Goal: Contribute content: Add original content to the website for others to see

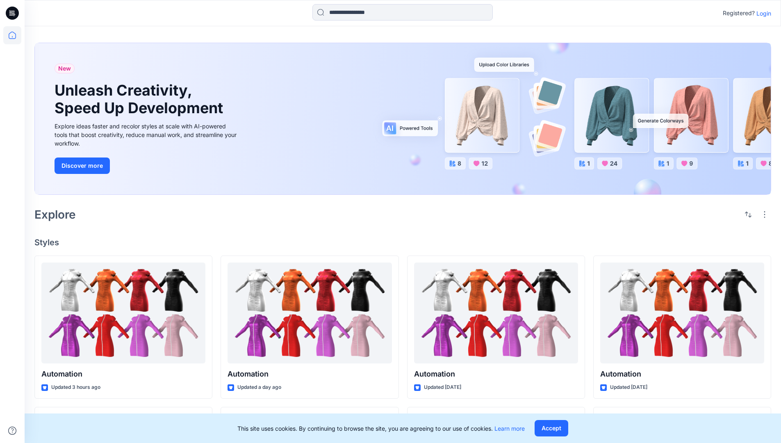
click at [761, 13] on p "Login" at bounding box center [763, 13] width 15 height 9
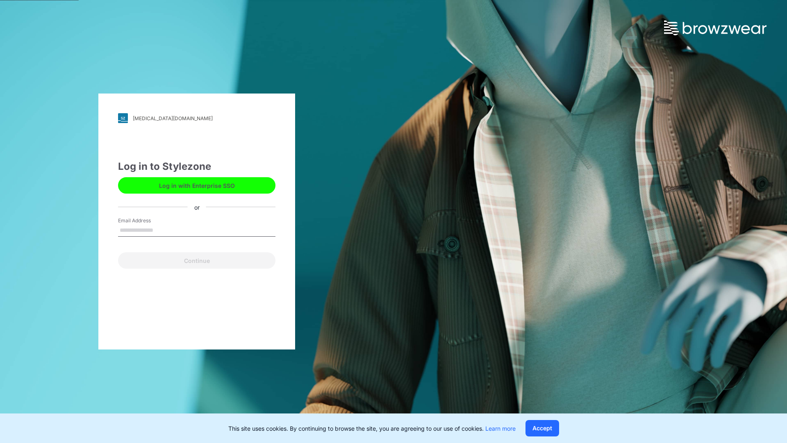
click at [162, 230] on input "Email Address" at bounding box center [196, 230] width 157 height 12
type input "**********"
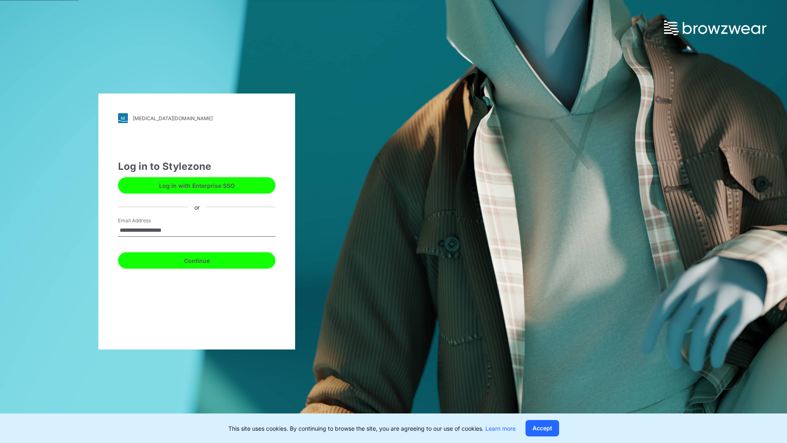
click at [206, 259] on button "Continue" at bounding box center [196, 260] width 157 height 16
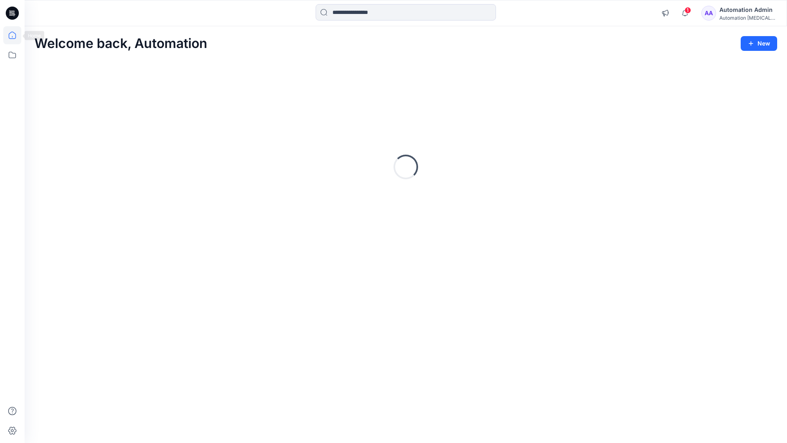
click at [16, 35] on icon at bounding box center [12, 35] width 7 height 7
click at [752, 39] on button "New" at bounding box center [759, 43] width 36 height 15
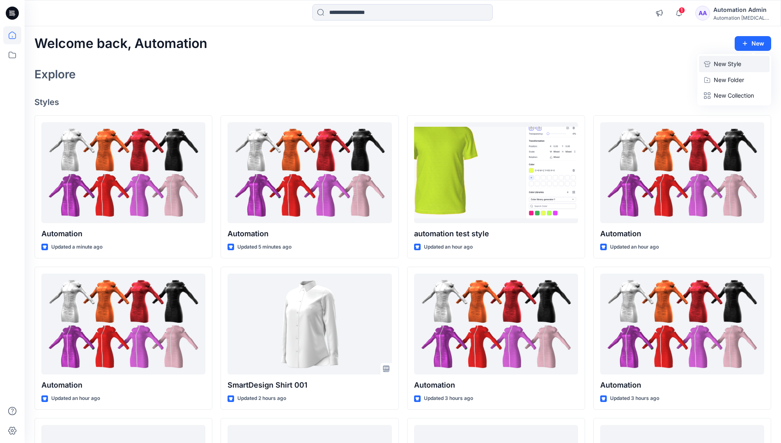
click at [726, 64] on p "New Style" at bounding box center [727, 64] width 27 height 10
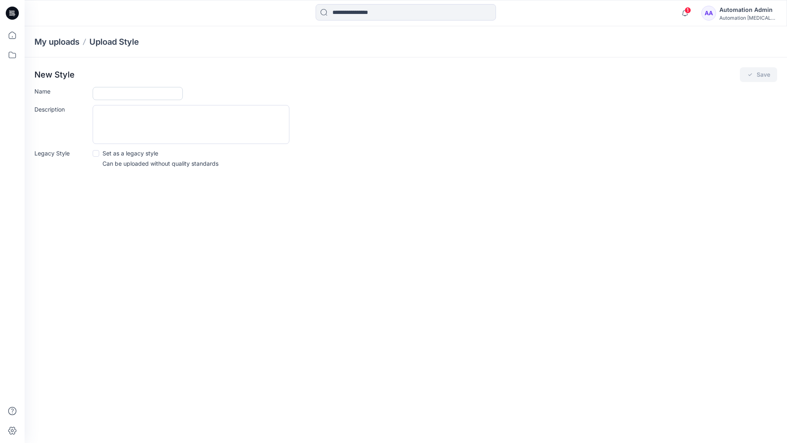
click at [115, 95] on input "Name" at bounding box center [138, 93] width 90 height 13
type input "**********"
click at [754, 76] on button "Save" at bounding box center [758, 74] width 37 height 15
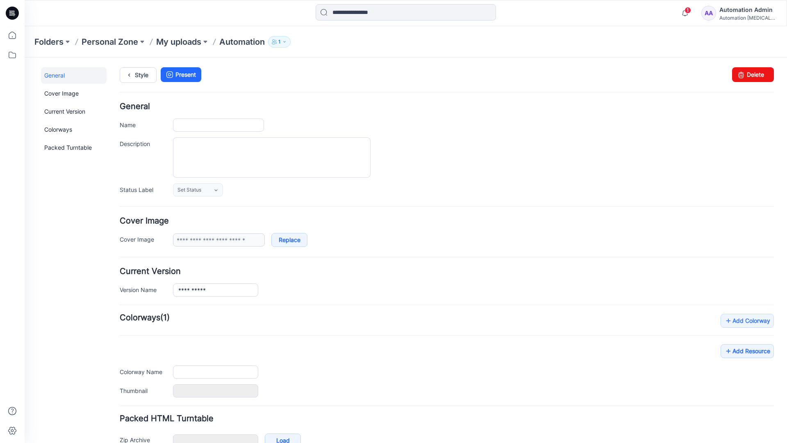
type input "**********"
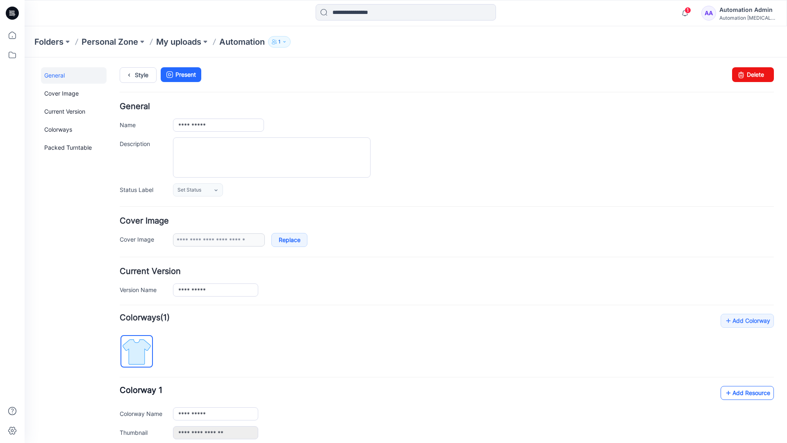
click at [741, 392] on link "Add Resource" at bounding box center [746, 393] width 53 height 14
click at [139, 74] on link "Style" at bounding box center [138, 75] width 37 height 16
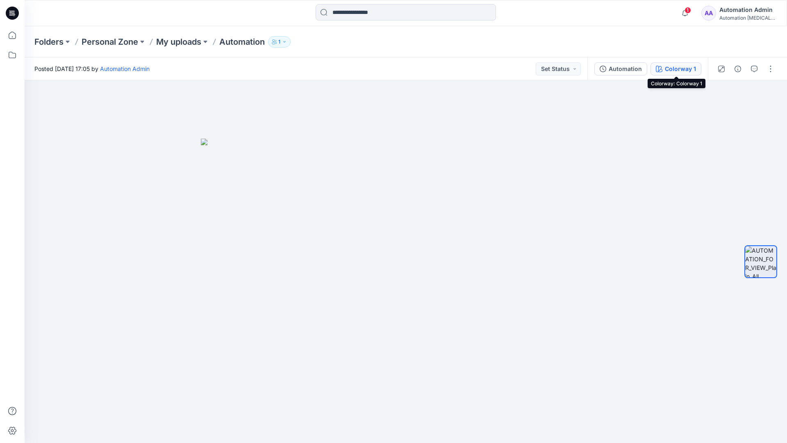
click at [664, 70] on button "Colorway 1" at bounding box center [675, 68] width 51 height 13
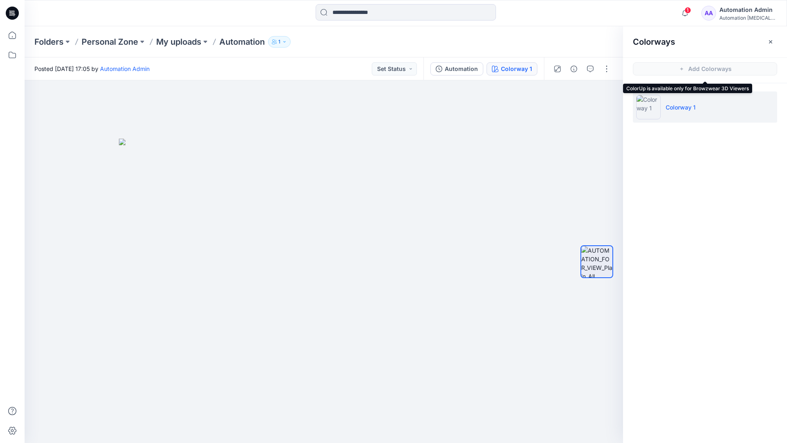
click at [706, 109] on li "Colorway 1" at bounding box center [705, 106] width 144 height 31
click at [775, 40] on button "button" at bounding box center [770, 41] width 13 height 13
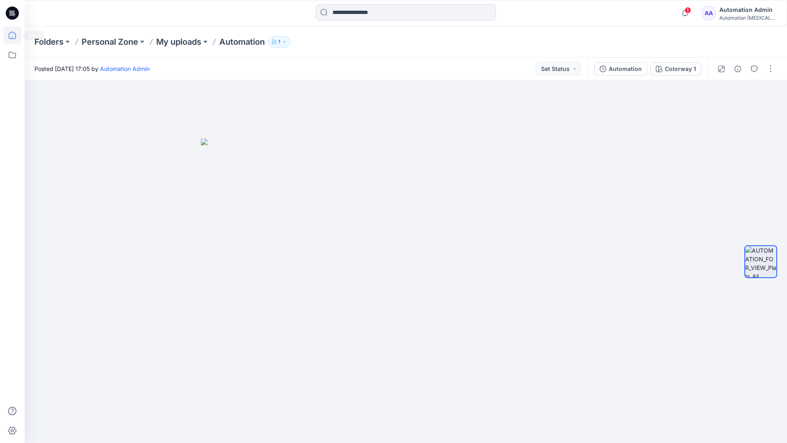
click at [14, 35] on icon at bounding box center [12, 35] width 18 height 18
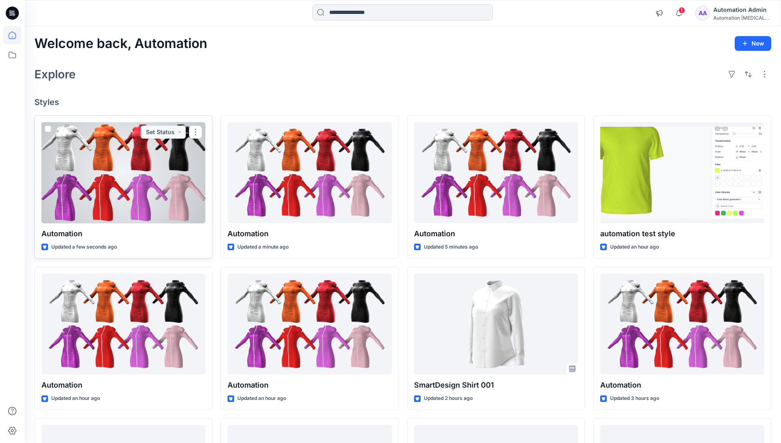
click at [148, 173] on div at bounding box center [123, 172] width 164 height 101
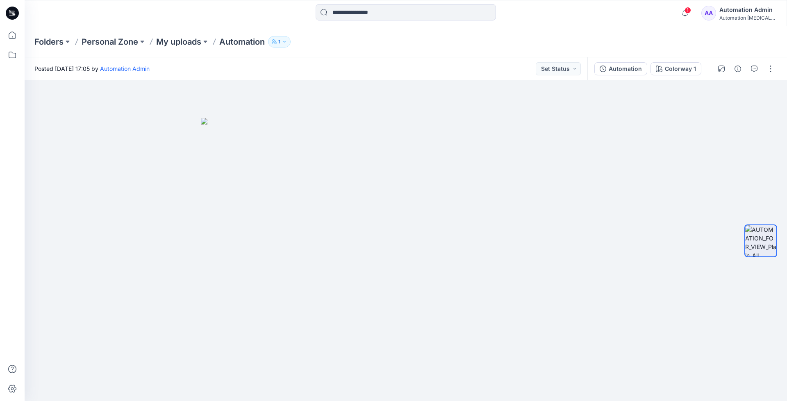
click at [643, 33] on div "Folders Personal Zone My uploads Automation 1" at bounding box center [406, 41] width 762 height 31
click at [747, 10] on div "Automation Admin" at bounding box center [747, 10] width 57 height 10
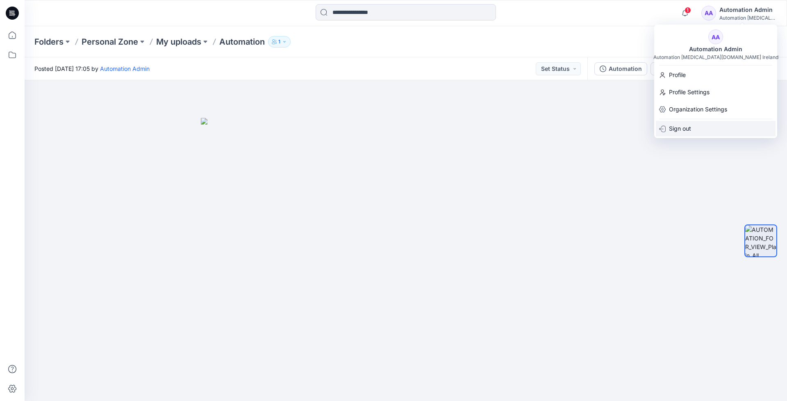
click at [697, 127] on div "Sign out" at bounding box center [716, 129] width 120 height 16
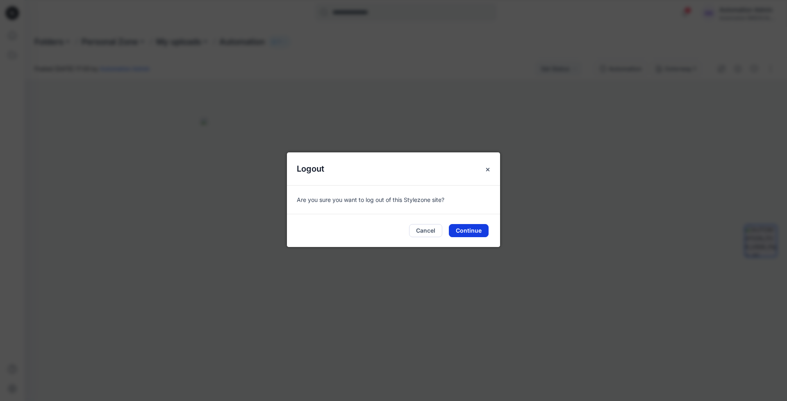
click at [471, 229] on button "Continue" at bounding box center [469, 230] width 40 height 13
